Goal: Use online tool/utility: Utilize a website feature to perform a specific function

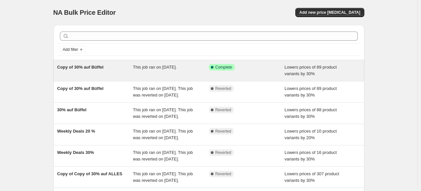
click at [267, 73] on div "Success Complete Complete" at bounding box center [247, 70] width 76 height 13
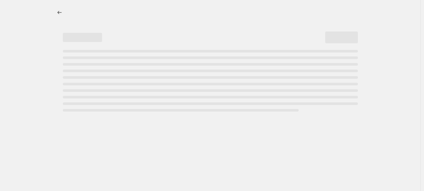
select select "percentage"
select select "collection"
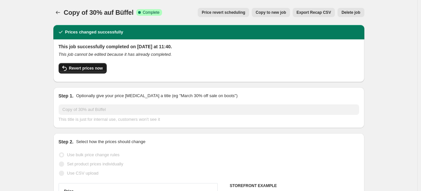
click at [95, 69] on span "Revert prices now" at bounding box center [86, 67] width 34 height 5
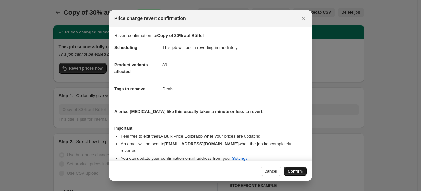
click at [297, 169] on span "Confirm" at bounding box center [295, 170] width 15 height 5
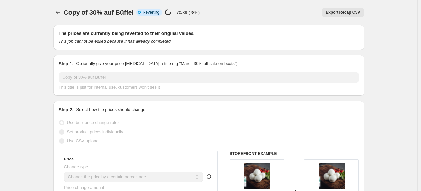
select select "percentage"
select select "collection"
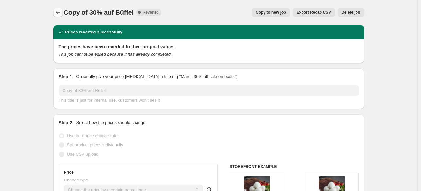
click at [59, 13] on icon "Price change jobs" at bounding box center [58, 12] width 7 height 7
